Goal: Transaction & Acquisition: Download file/media

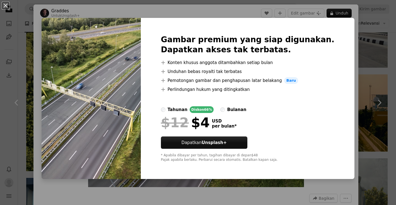
scroll to position [6468, 0]
click at [141, 62] on img at bounding box center [91, 98] width 99 height 161
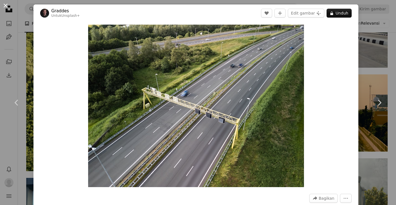
click at [4, 5] on button "An X shape" at bounding box center [5, 5] width 7 height 7
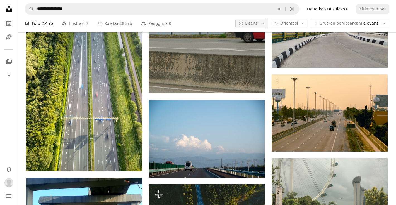
click at [259, 23] on span "Lisensi" at bounding box center [251, 23] width 13 height 4
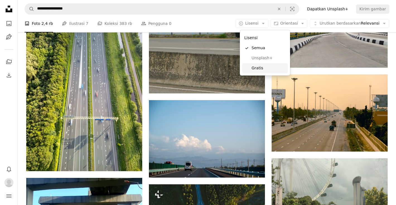
click at [260, 65] on link "Gratis" at bounding box center [265, 68] width 46 height 10
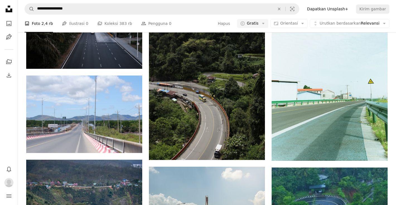
scroll to position [768, 0]
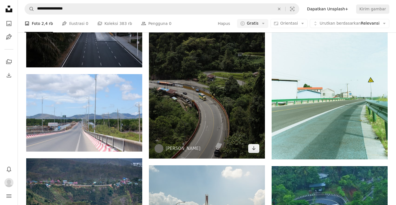
click at [217, 87] on img at bounding box center [207, 71] width 116 height 174
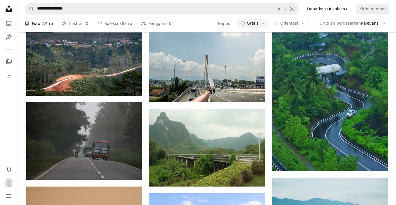
scroll to position [909, 0]
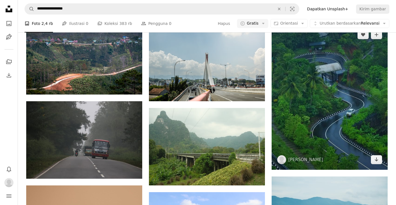
click at [297, 93] on img at bounding box center [330, 97] width 116 height 145
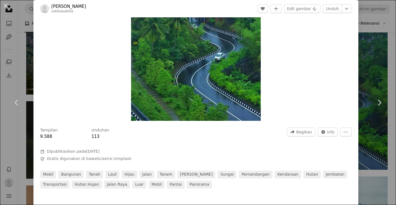
scroll to position [90, 0]
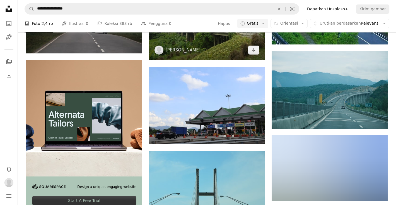
scroll to position [1034, 0]
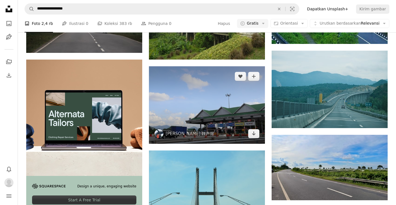
click at [204, 101] on img at bounding box center [207, 104] width 116 height 77
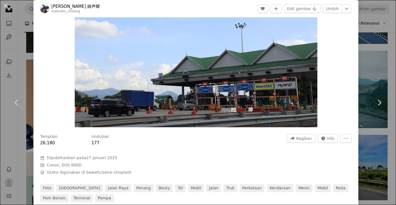
scroll to position [61, 0]
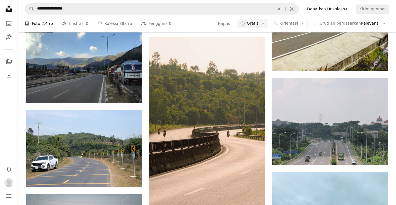
scroll to position [1410, 0]
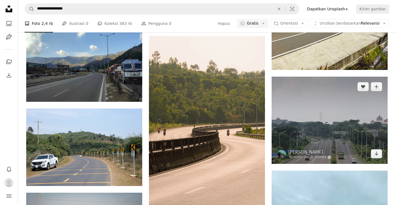
click at [322, 115] on img at bounding box center [330, 119] width 116 height 87
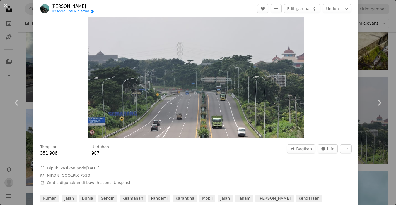
scroll to position [50, 0]
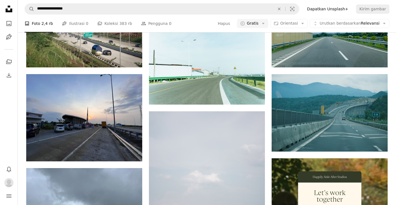
scroll to position [1603, 0]
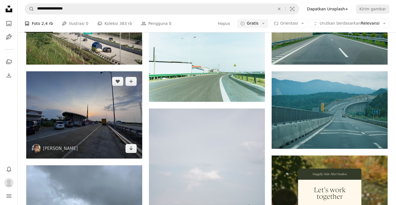
click at [88, 130] on img at bounding box center [84, 114] width 116 height 87
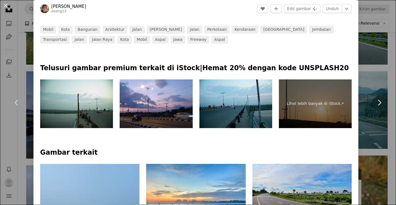
scroll to position [225, 0]
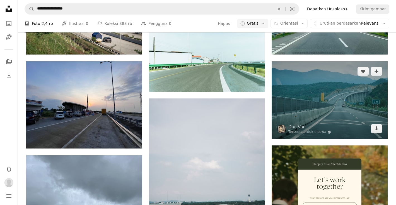
scroll to position [1614, 0]
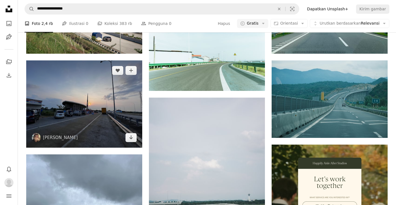
click at [44, 129] on img at bounding box center [84, 103] width 116 height 87
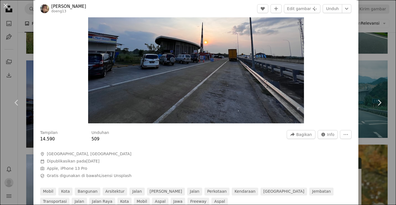
scroll to position [63, 0]
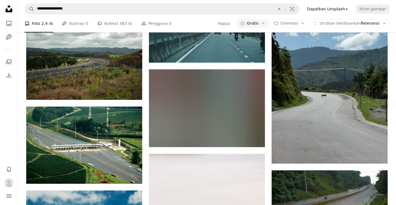
scroll to position [1906, 0]
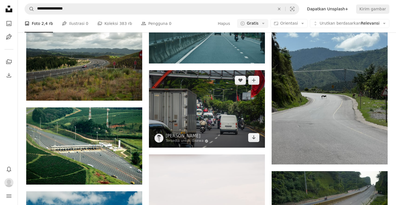
click at [176, 111] on img at bounding box center [207, 108] width 116 height 77
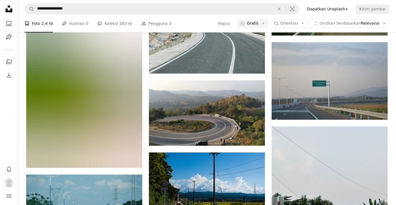
scroll to position [2285, 0]
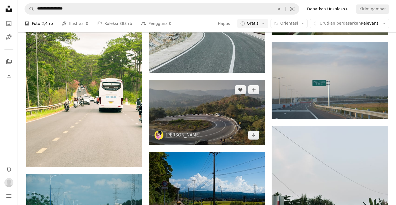
click at [170, 119] on img at bounding box center [207, 112] width 116 height 65
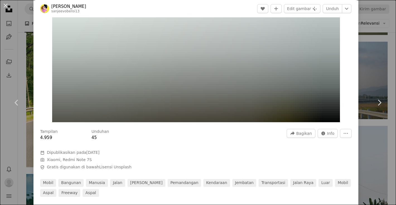
scroll to position [65, 0]
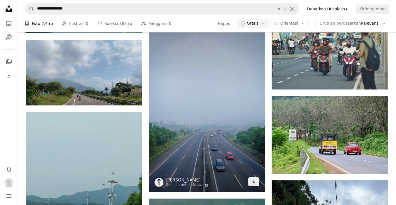
scroll to position [2626, 0]
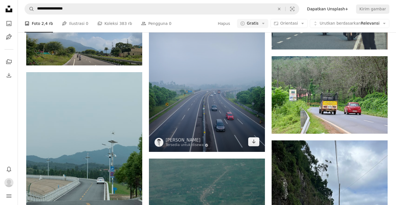
click at [195, 104] on img at bounding box center [207, 64] width 116 height 174
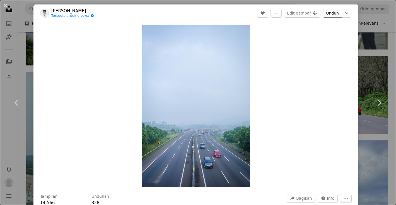
click at [335, 14] on link "Unduh" at bounding box center [333, 13] width 20 height 9
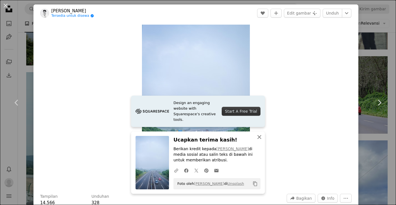
click at [257, 141] on button "An X shape Tutup" at bounding box center [259, 136] width 11 height 11
